Goal: Task Accomplishment & Management: Use online tool/utility

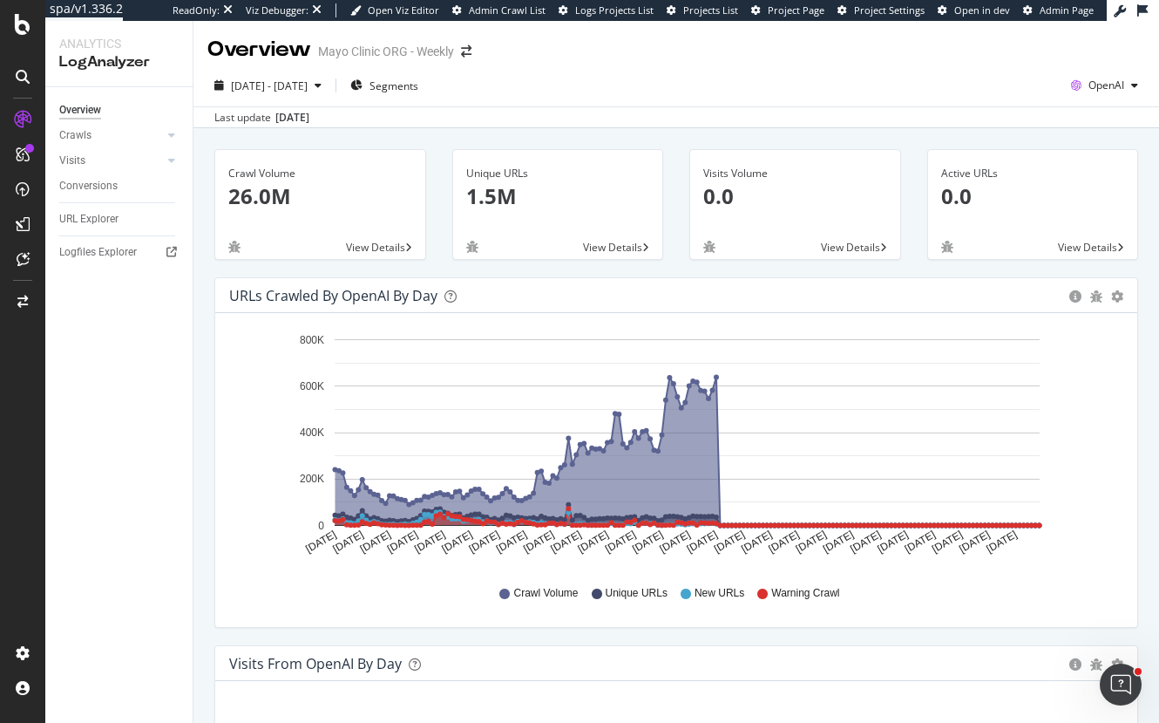
click at [362, 51] on div "Mayo Clinic ORG - Weekly" at bounding box center [386, 51] width 136 height 17
click at [302, 80] on span "[DATE] - [DATE]" at bounding box center [269, 85] width 77 height 15
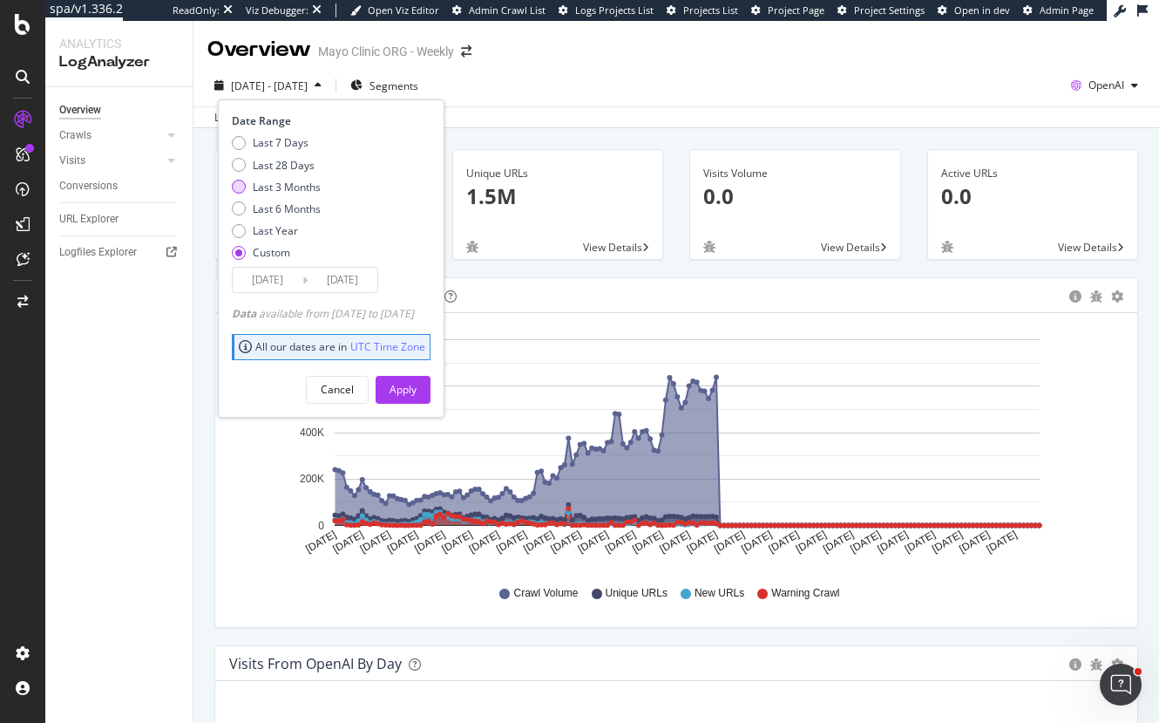
click at [286, 182] on div "Last 3 Months" at bounding box center [287, 187] width 68 height 15
type input "[DATE]"
click at [413, 390] on button "Apply" at bounding box center [403, 390] width 55 height 28
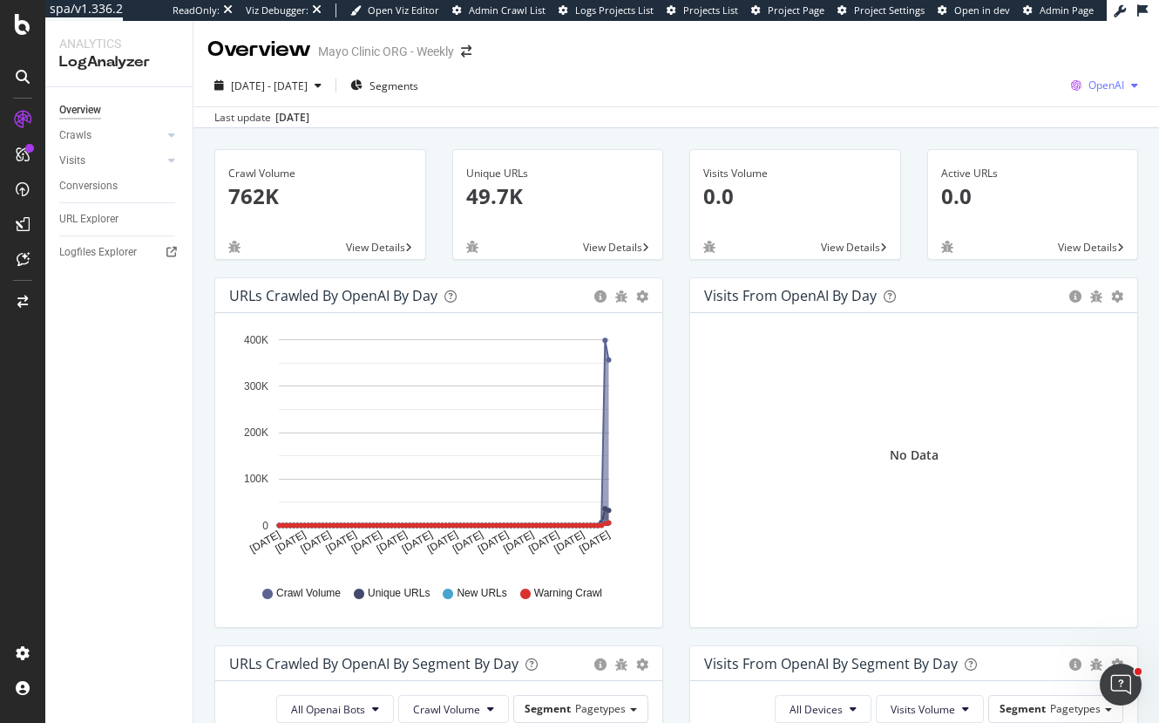
click at [1102, 85] on span "OpenAI" at bounding box center [1107, 85] width 36 height 15
click at [988, 137] on span "Other AI Bots" at bounding box center [1004, 134] width 65 height 16
